Goal: Task Accomplishment & Management: Complete application form

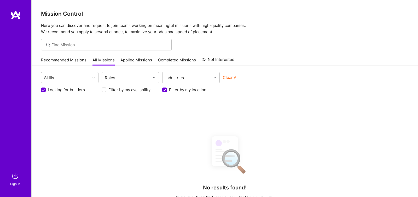
click at [129, 99] on div "Skills Roles Industries Clear All Looking for builders Filter by my availabilit…" at bounding box center [225, 181] width 386 height 230
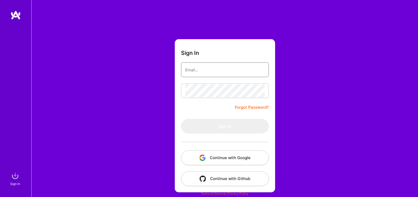
type input "[EMAIL_ADDRESS][DOMAIN_NAME]"
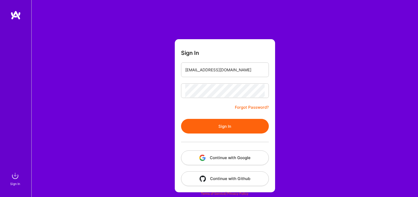
click at [218, 129] on button "Sign In" at bounding box center [225, 126] width 88 height 15
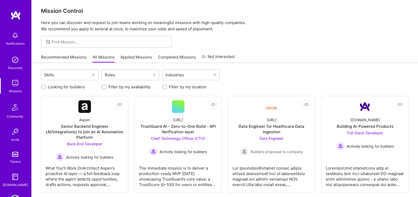
scroll to position [54, 0]
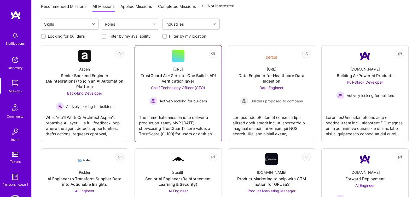
click at [186, 96] on div "Chief Technology Officer (CTO) Actively looking for builders" at bounding box center [178, 95] width 58 height 20
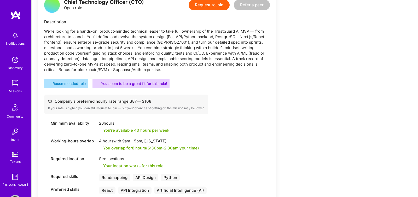
scroll to position [140, 0]
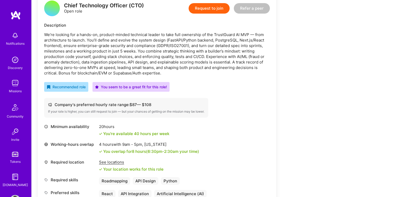
click at [205, 11] on button "Request to join" at bounding box center [209, 8] width 41 height 10
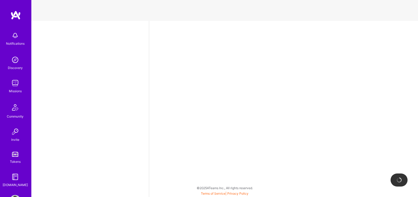
select select "IN"
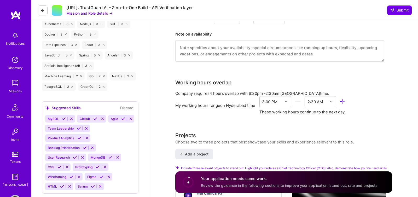
scroll to position [464, 0]
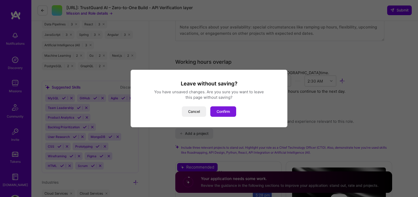
click at [228, 110] on button "Confirm" at bounding box center [223, 111] width 26 height 10
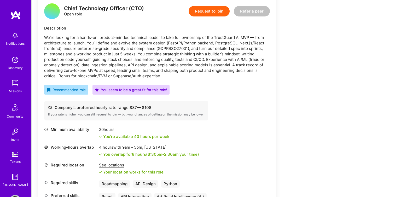
scroll to position [1, 0]
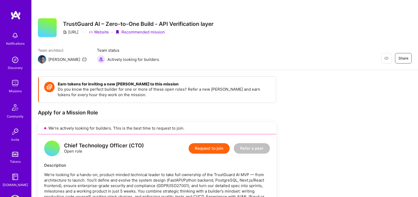
scroll to position [257, 0]
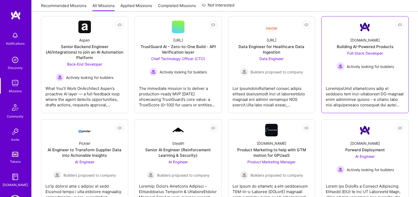
scroll to position [78, 0]
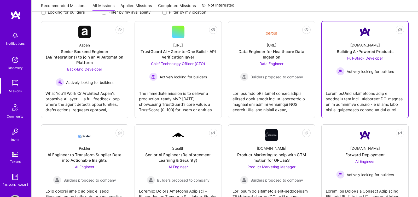
click at [363, 84] on link "Not Interested [DOMAIN_NAME] Building AI-Powered Products Full-Stack Developer …" at bounding box center [365, 70] width 78 height 88
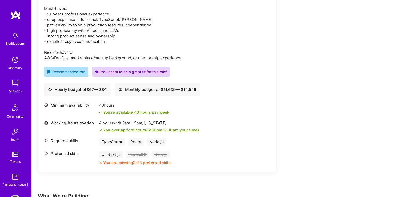
scroll to position [213, 0]
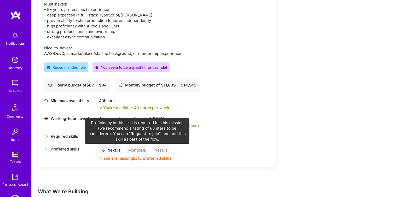
click at [137, 150] on div "MongoDB" at bounding box center [138, 150] width 24 height 8
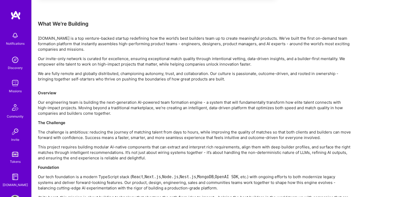
scroll to position [406, 0]
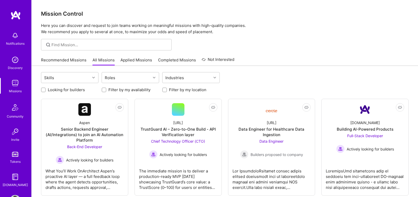
click at [165, 90] on input "Filter by my location" at bounding box center [165, 90] width 4 height 4
checkbox input "true"
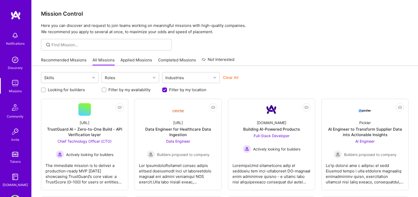
click at [44, 90] on input "Looking for builders" at bounding box center [44, 90] width 4 height 4
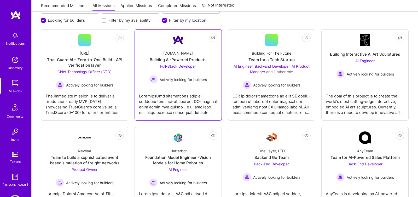
scroll to position [46, 0]
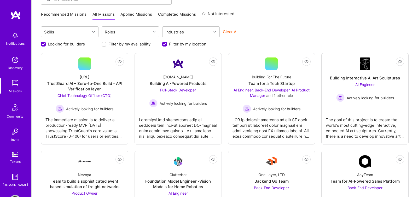
click at [62, 45] on label "Looking for builders" at bounding box center [66, 43] width 37 height 5
click at [46, 45] on input "Looking for builders" at bounding box center [44, 44] width 5 height 5
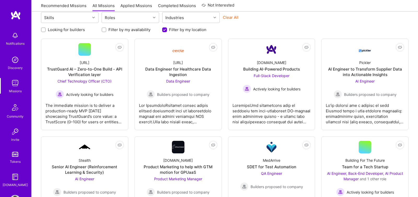
scroll to position [0, 0]
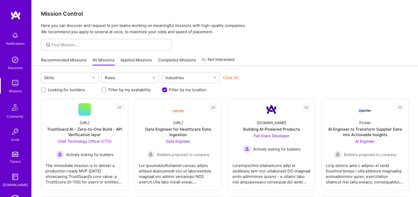
click at [68, 91] on label "Looking for builders" at bounding box center [66, 89] width 37 height 5
click at [46, 91] on input "Looking for builders" at bounding box center [44, 90] width 4 height 4
checkbox input "true"
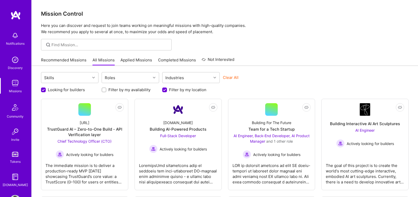
click at [168, 88] on div "Filter by my location" at bounding box center [190, 89] width 57 height 5
click at [164, 90] on input "Filter by my location" at bounding box center [165, 90] width 5 height 5
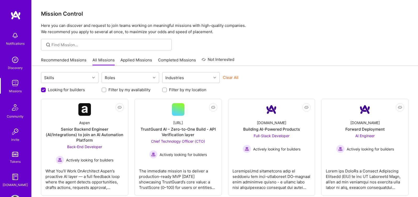
click at [162, 89] on div "Looking for builders Filter by my availability Filter by my location" at bounding box center [225, 88] width 368 height 8
click at [165, 89] on input "Filter by my location" at bounding box center [165, 90] width 4 height 4
checkbox input "true"
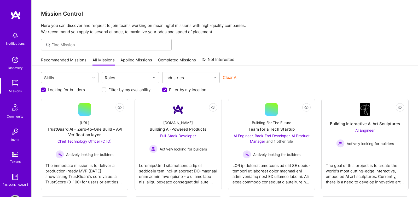
click at [62, 90] on label "Looking for builders" at bounding box center [66, 89] width 37 height 5
click at [46, 90] on input "Looking for builders" at bounding box center [44, 90] width 5 height 5
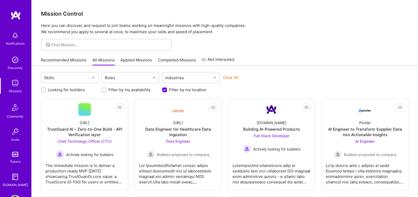
scroll to position [0, 0]
click at [61, 90] on label "Looking for builders" at bounding box center [66, 89] width 37 height 5
click at [46, 90] on input "Looking for builders" at bounding box center [44, 90] width 4 height 4
checkbox input "true"
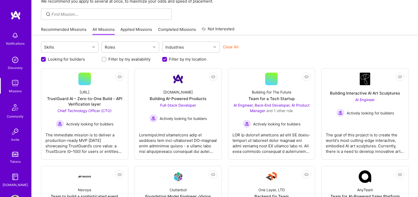
scroll to position [50, 0]
